Goal: Task Accomplishment & Management: Manage account settings

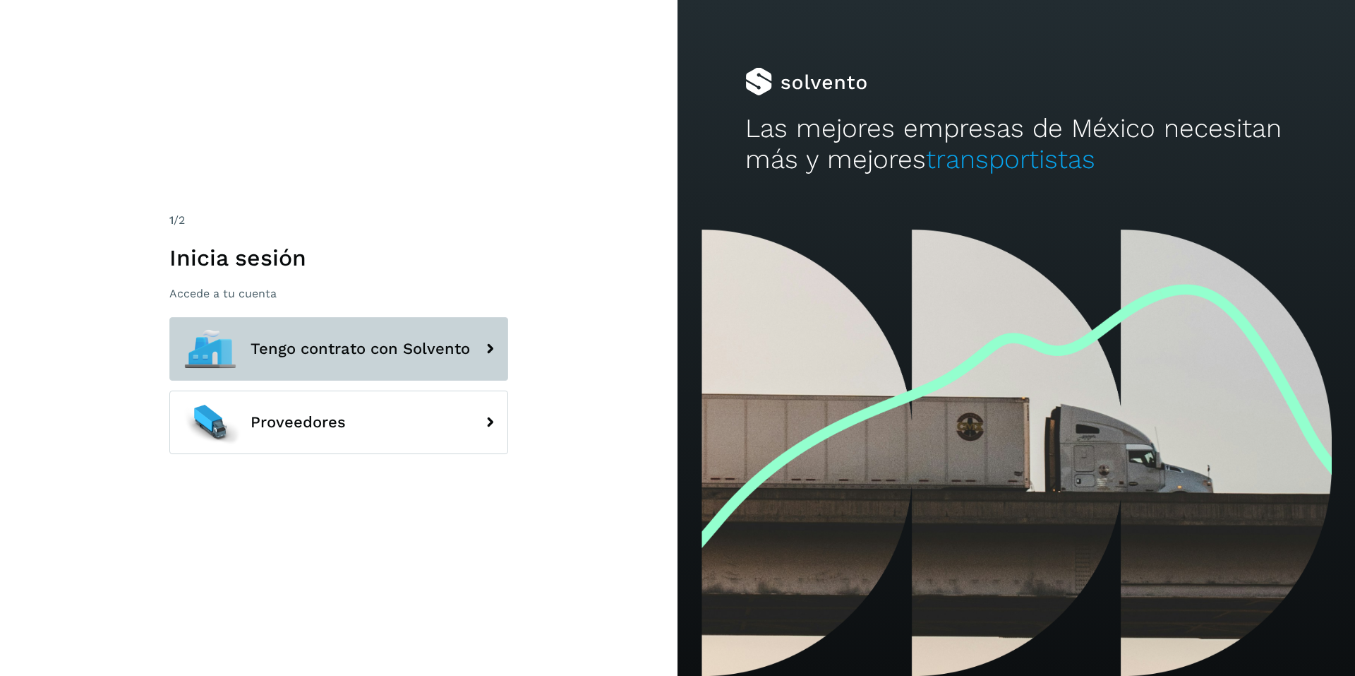
click at [388, 347] on span "Tengo contrato con Solvento" at bounding box center [361, 348] width 220 height 17
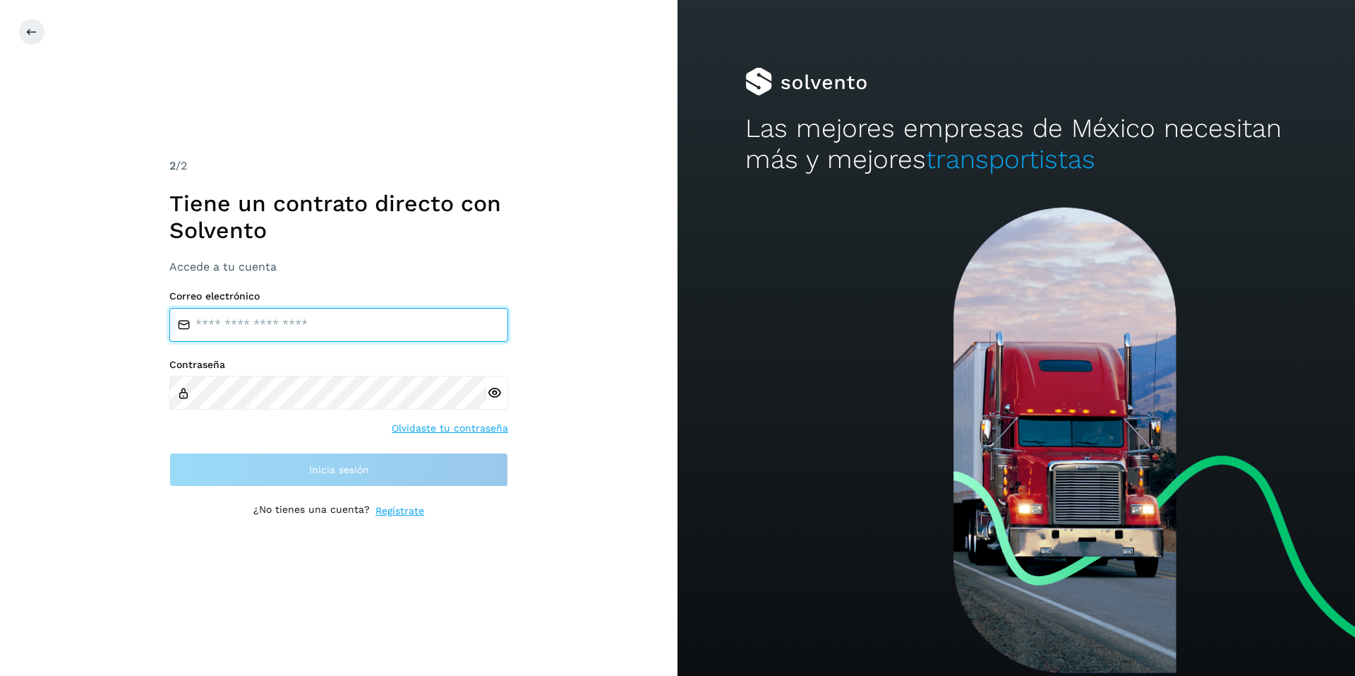
type input "**********"
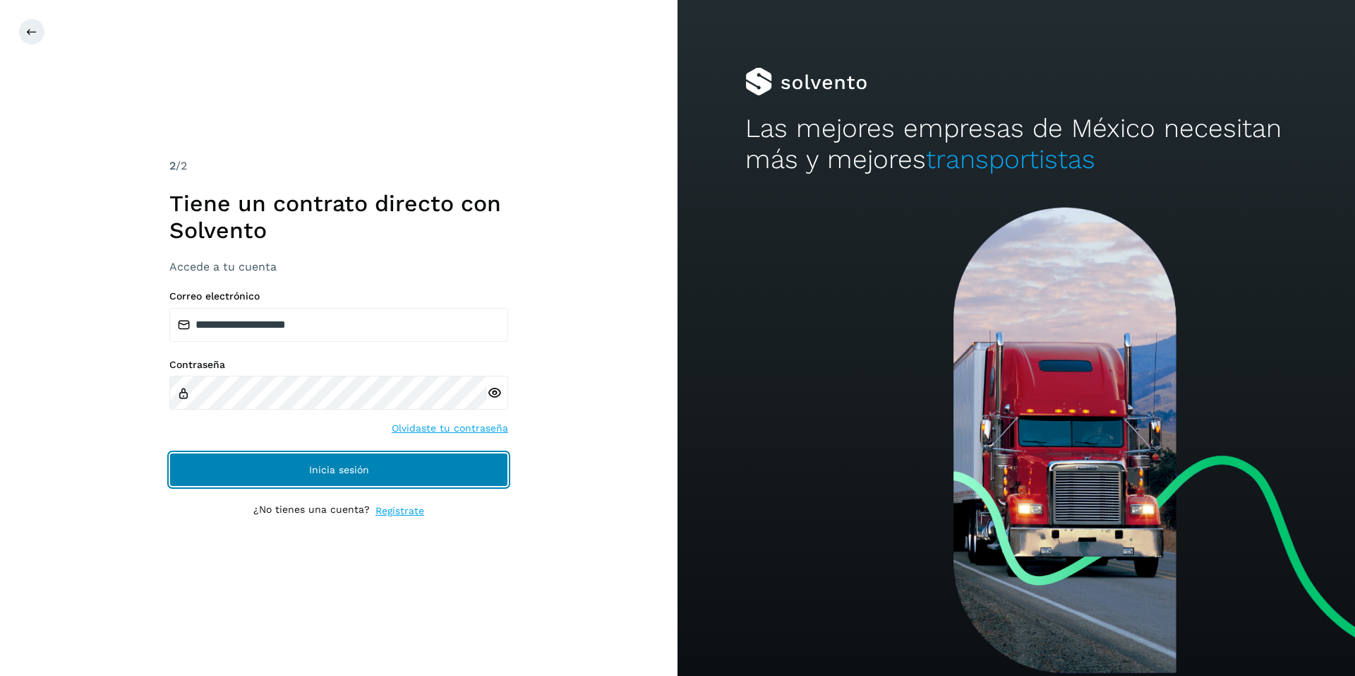
click at [334, 468] on span "Inicia sesión" at bounding box center [339, 469] width 60 height 10
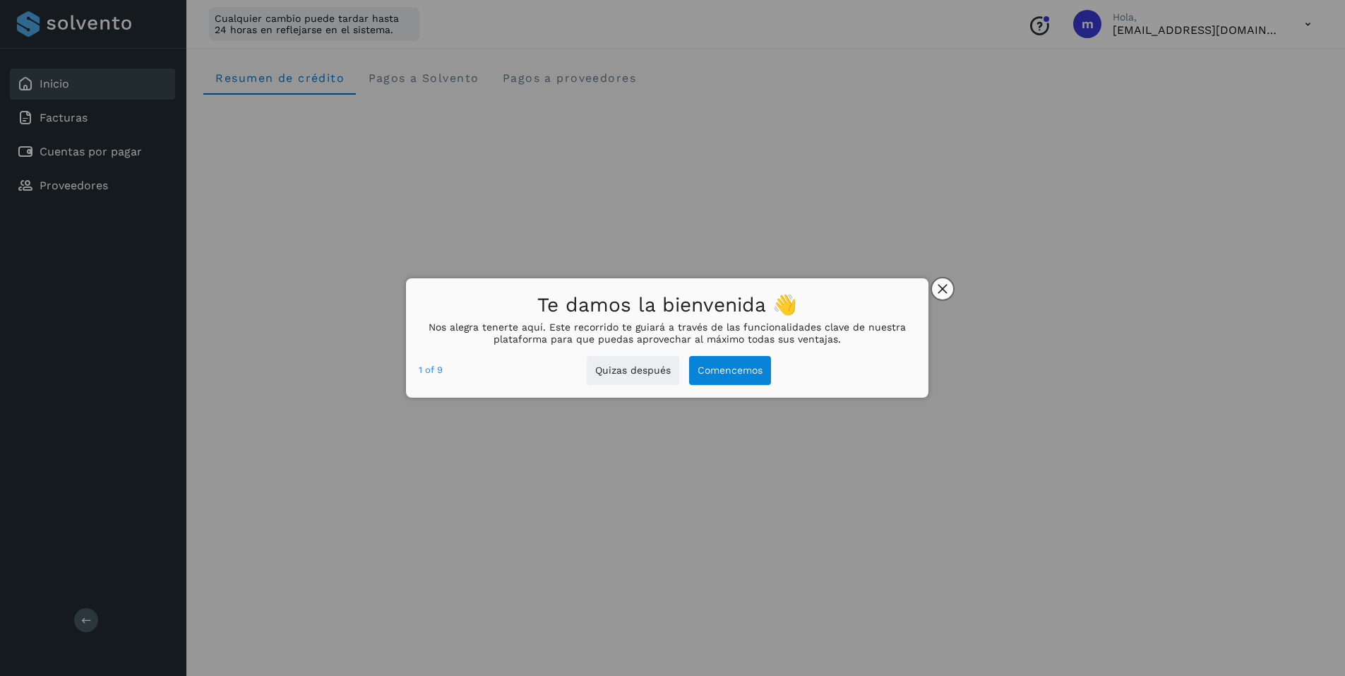
click at [942, 288] on icon "close," at bounding box center [941, 288] width 9 height 9
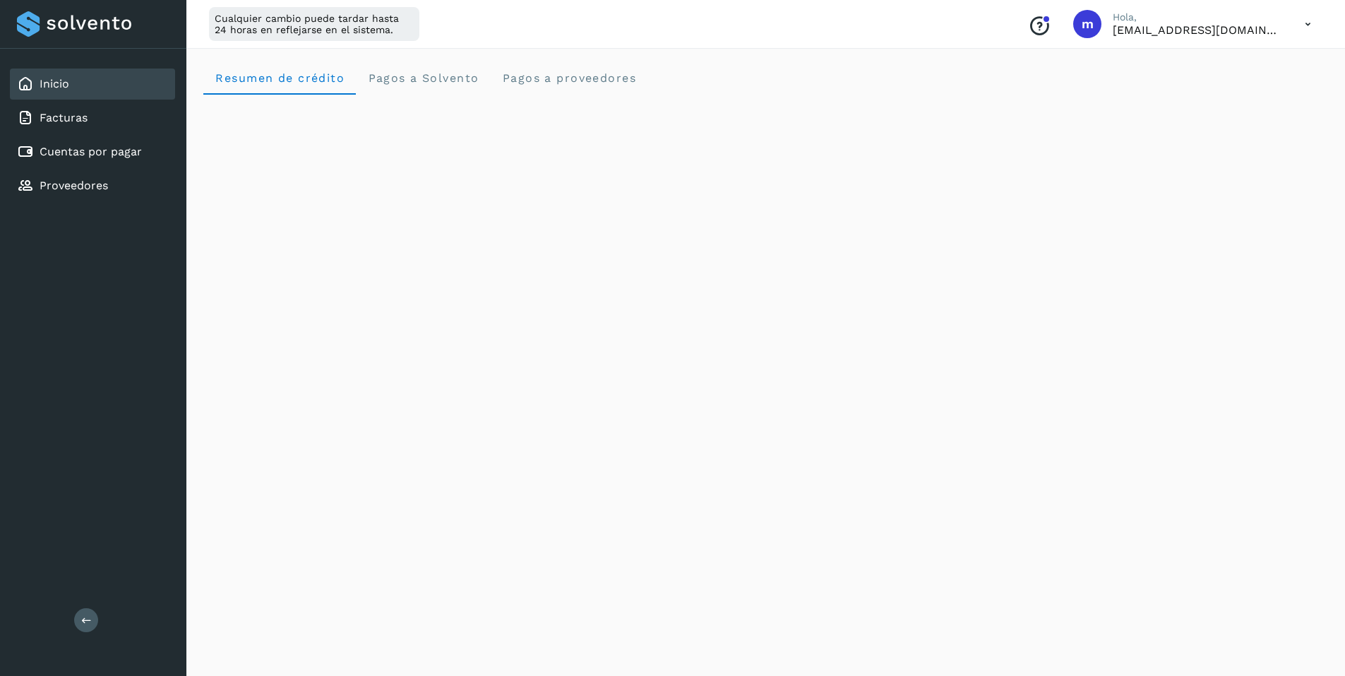
click at [1312, 20] on icon at bounding box center [1307, 24] width 29 height 29
click at [1236, 85] on div "Cerrar sesión" at bounding box center [1237, 91] width 168 height 27
